Goal: Task Accomplishment & Management: Use online tool/utility

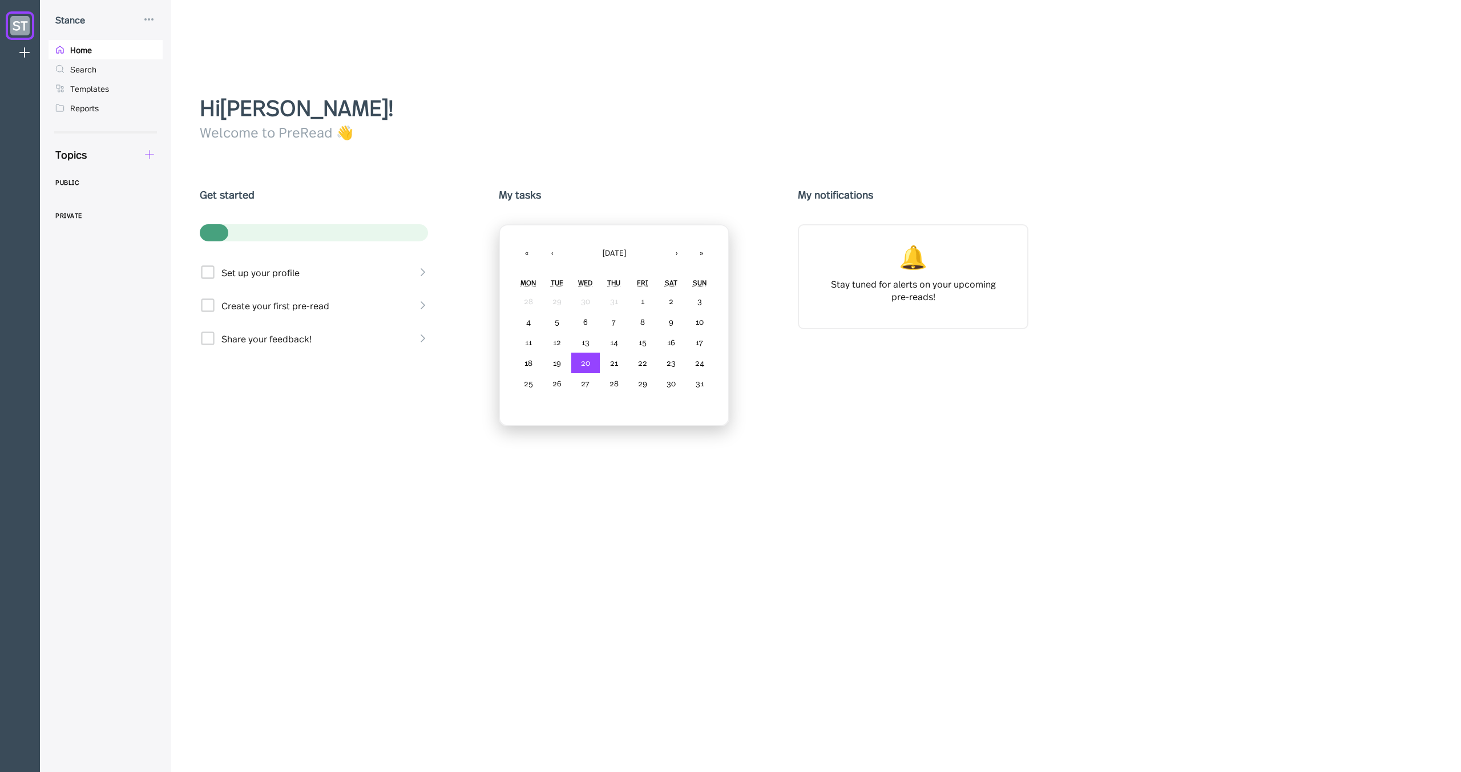
click at [155, 160] on icon at bounding box center [149, 154] width 13 height 13
click at [177, 192] on div "New Doc" at bounding box center [201, 185] width 114 height 24
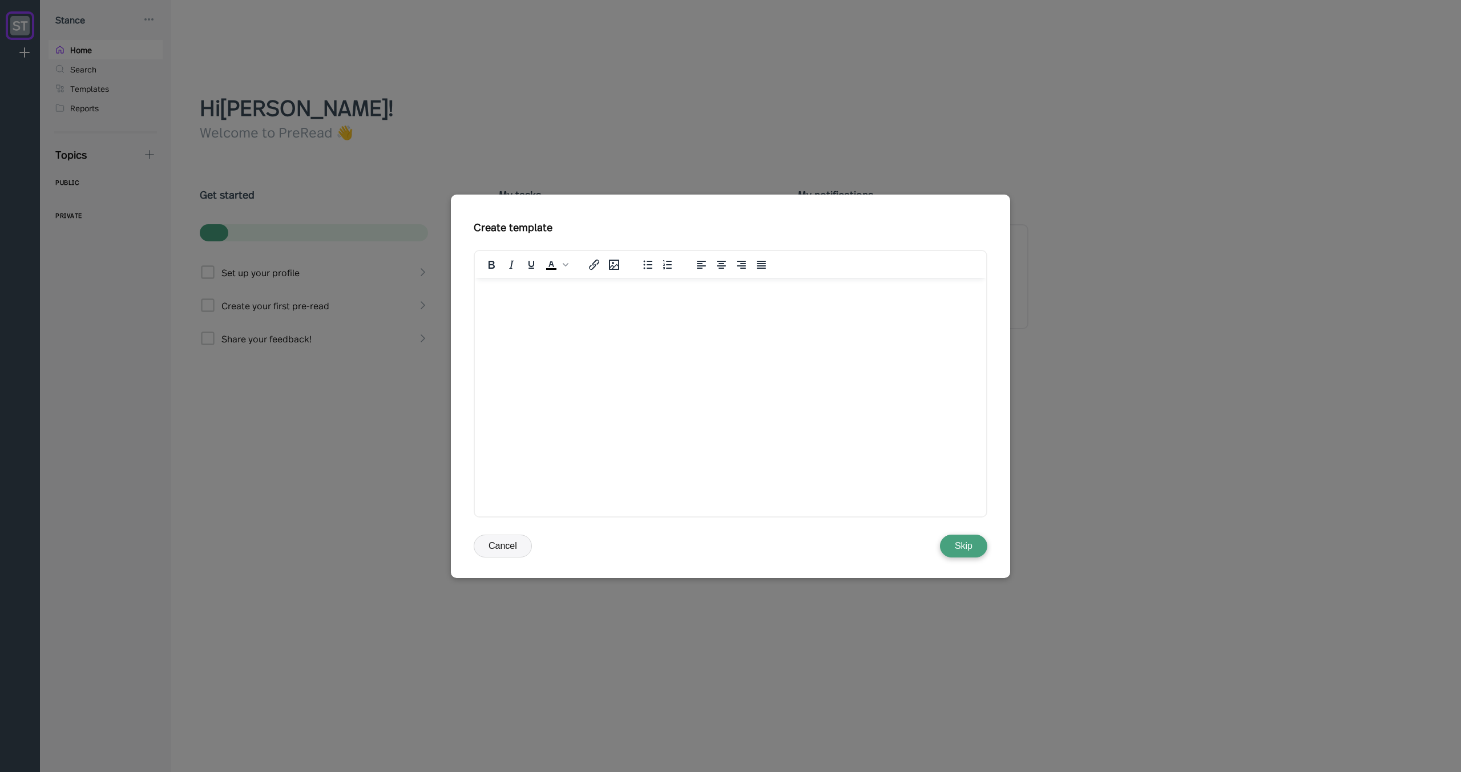
click at [308, 192] on div at bounding box center [730, 386] width 1461 height 772
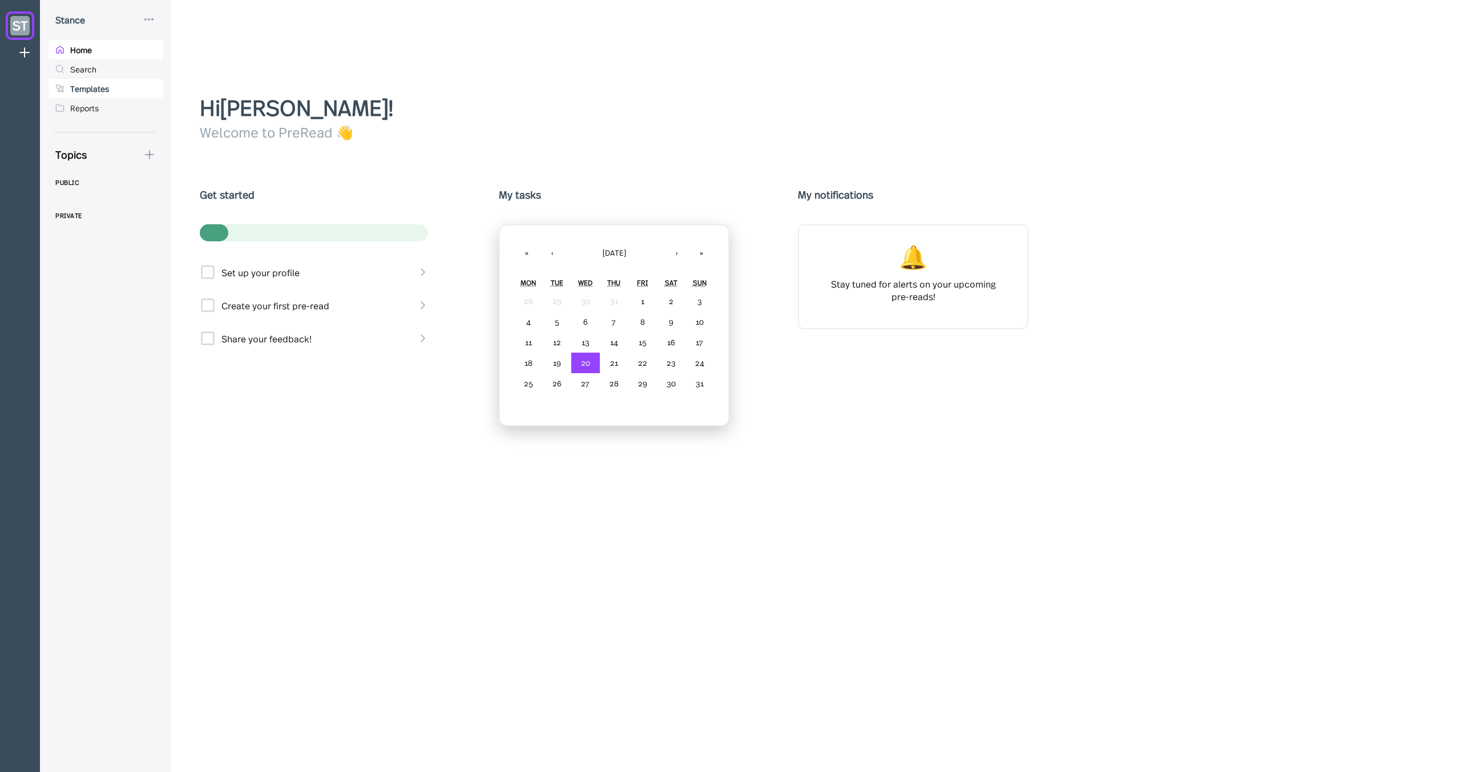
click at [136, 90] on div "Templates" at bounding box center [105, 88] width 114 height 19
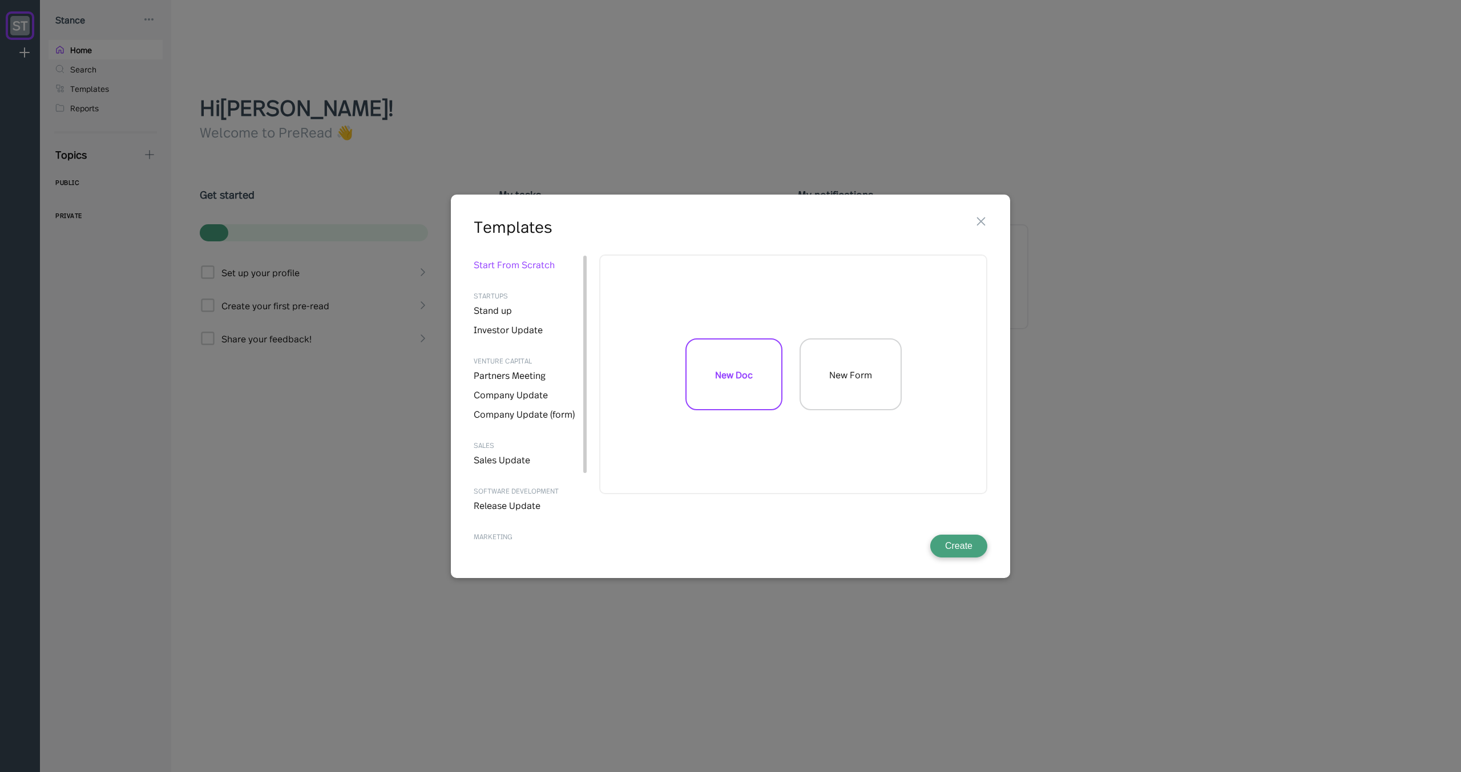
click at [870, 397] on div "New Form" at bounding box center [850, 374] width 102 height 72
click at [953, 544] on button "Create" at bounding box center [958, 546] width 57 height 23
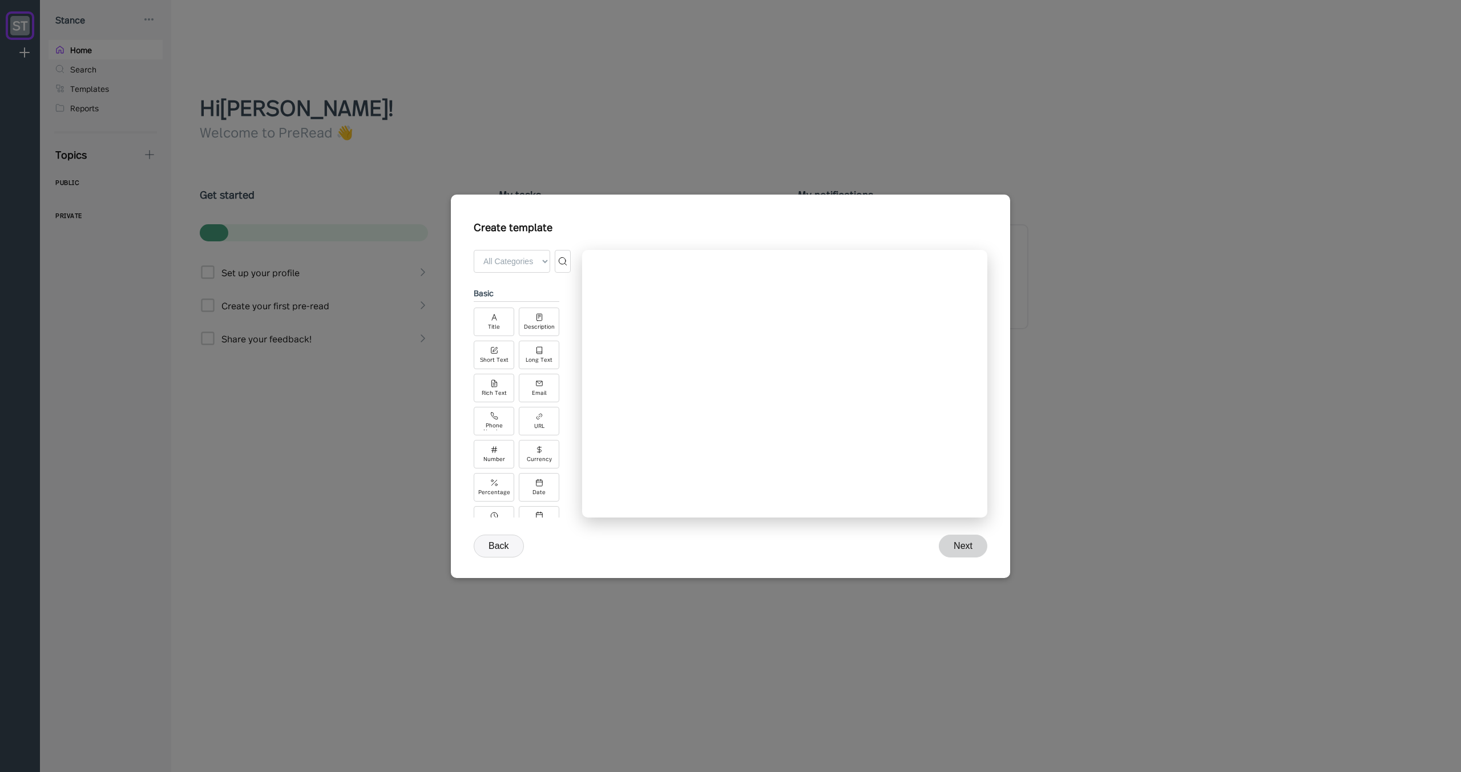
click at [504, 546] on button "Back" at bounding box center [499, 546] width 50 height 23
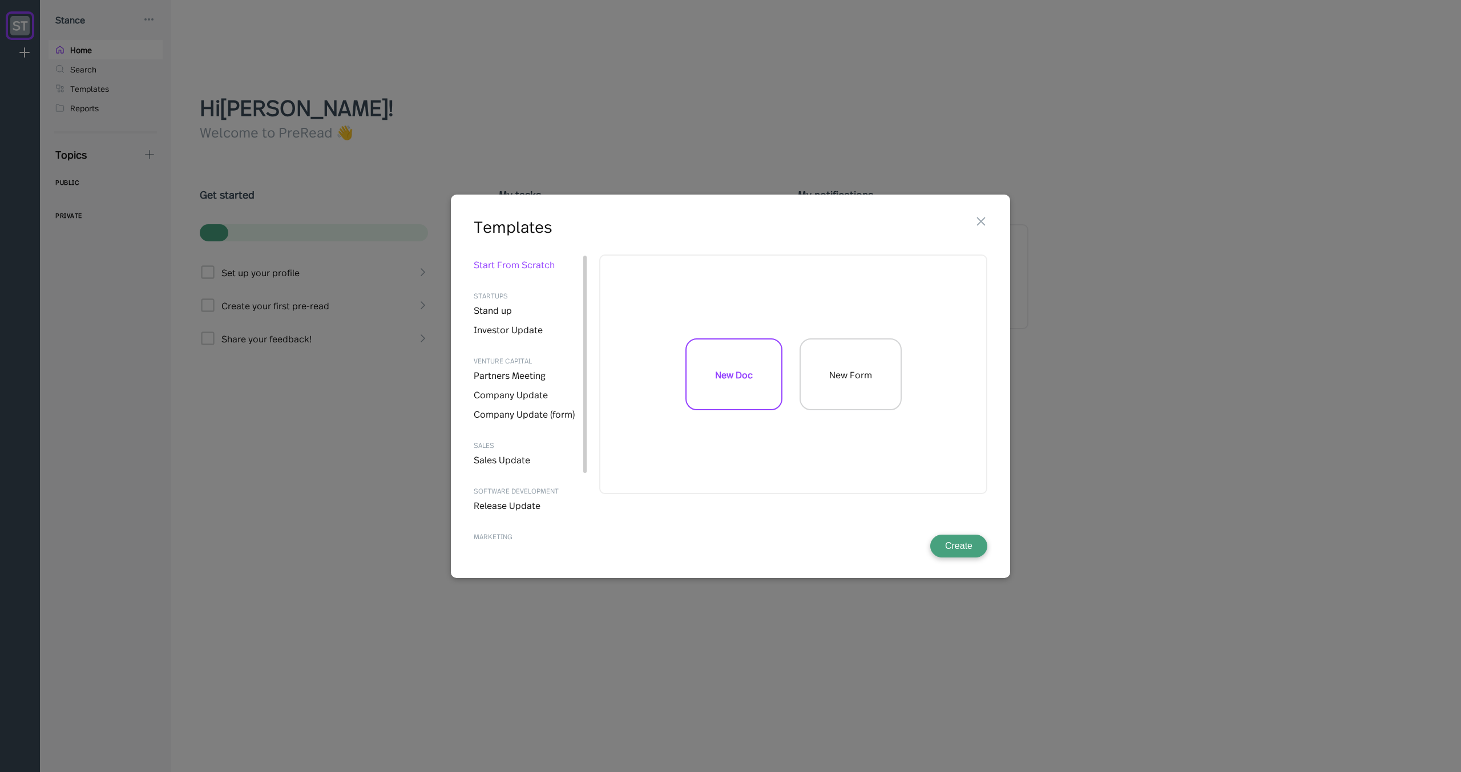
click at [330, 453] on div at bounding box center [730, 386] width 1461 height 772
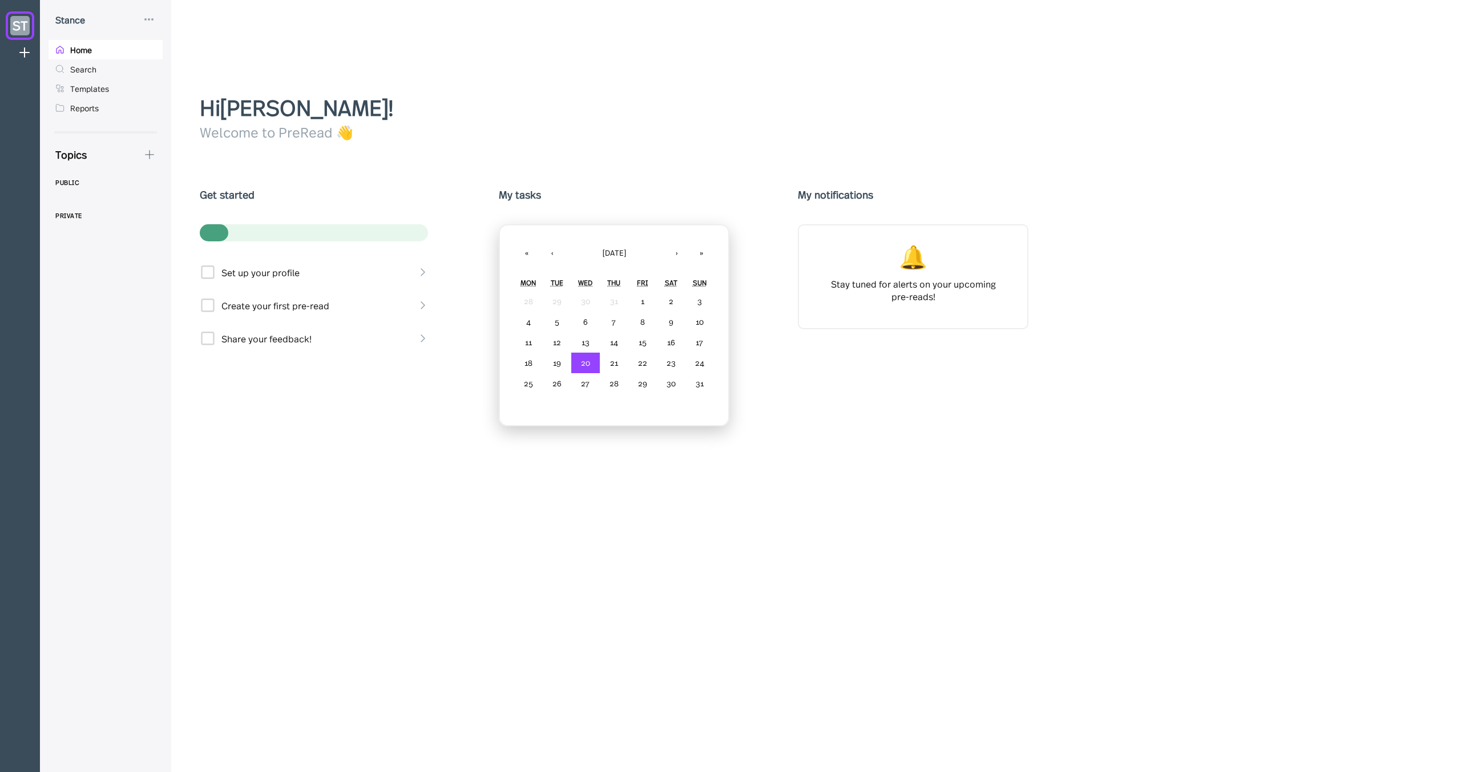
click at [156, 25] on div "Stance" at bounding box center [105, 20] width 114 height 14
click at [151, 21] on icon at bounding box center [149, 20] width 14 height 14
click at [306, 40] on div at bounding box center [730, 386] width 1461 height 772
click at [84, 84] on div "Templates" at bounding box center [89, 88] width 39 height 10
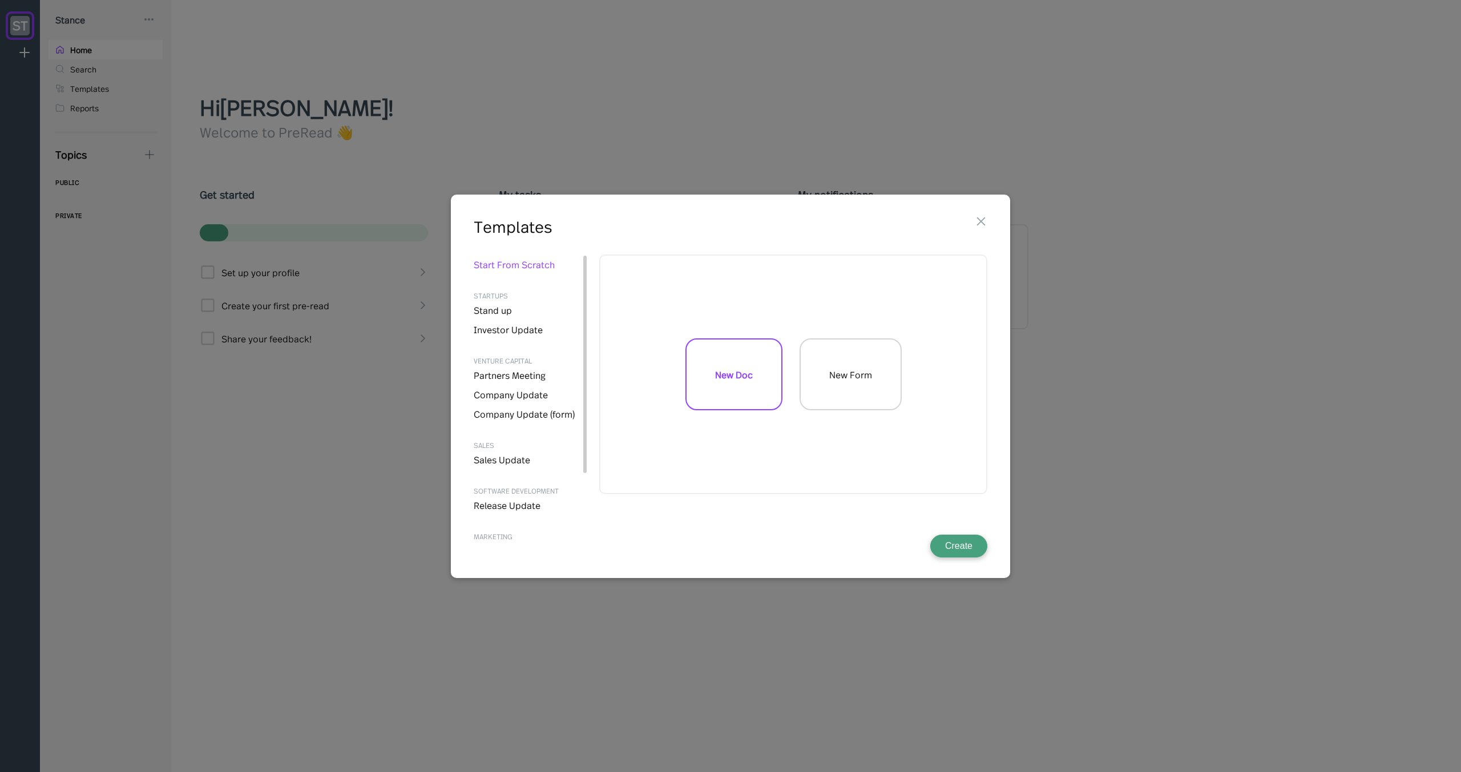
click at [111, 88] on div at bounding box center [730, 386] width 1461 height 772
